Goal: Information Seeking & Learning: Understand process/instructions

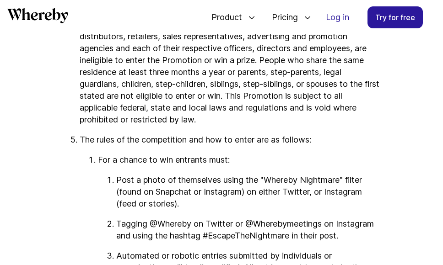
scroll to position [726, 0]
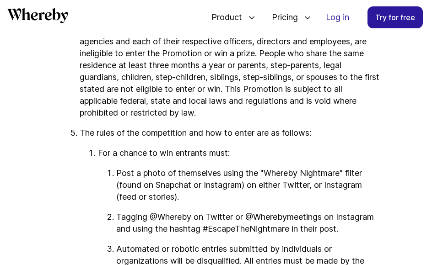
drag, startPoint x: 442, startPoint y: 92, endPoint x: 442, endPoint y: 99, distance: 7.3
click at [442, 99] on article "Pickle Filter Social Media Competition Terms and Conditions The below terms & c…" at bounding box center [221, 137] width 443 height 1418
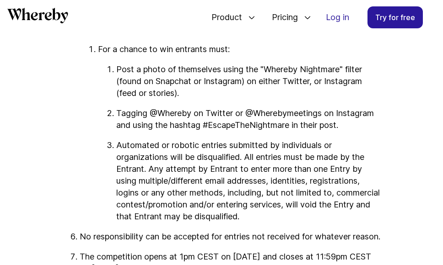
scroll to position [853, 0]
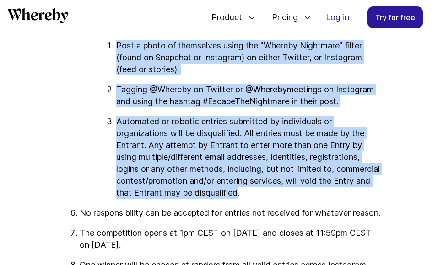
drag, startPoint x: 294, startPoint y: 206, endPoint x: 121, endPoint y: 47, distance: 234.9
click at [121, 47] on ol "Post a photo of themselves using the "Whereby Nightmare" filter (found on Snapc…" at bounding box center [239, 119] width 283 height 159
drag, startPoint x: 121, startPoint y: 47, endPoint x: 165, endPoint y: 74, distance: 51.5
copy ol "ost a photo of themselves using the "Whereby Nightmare" filter (found on Snapch…"
click at [294, 117] on ol "Post a photo of themselves using the "Whereby Nightmare" filter (found on Snapc…" at bounding box center [239, 119] width 283 height 159
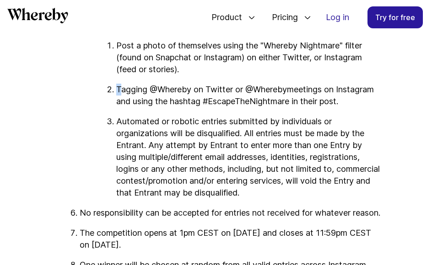
drag, startPoint x: 119, startPoint y: 93, endPoint x: 230, endPoint y: 87, distance: 111.3
click at [230, 87] on ol "Post a photo of themselves using the "Whereby Nightmare" filter (found on Snapc…" at bounding box center [239, 119] width 283 height 159
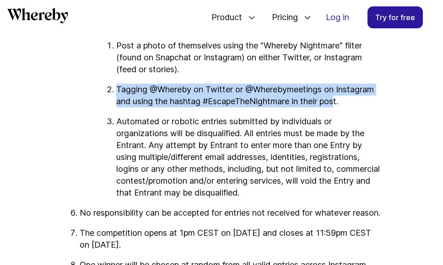
drag, startPoint x: 340, startPoint y: 110, endPoint x: 112, endPoint y: 97, distance: 228.0
click at [116, 97] on li "Tagging @Whereby on Twitter or @Wherebymeetings on Instagram and using the hash…" at bounding box center [248, 96] width 265 height 24
copy p "Tagging @Whereby on Twitter or @Wherebymeetings on Instagram and using the hash…"
